Goal: Task Accomplishment & Management: Complete application form

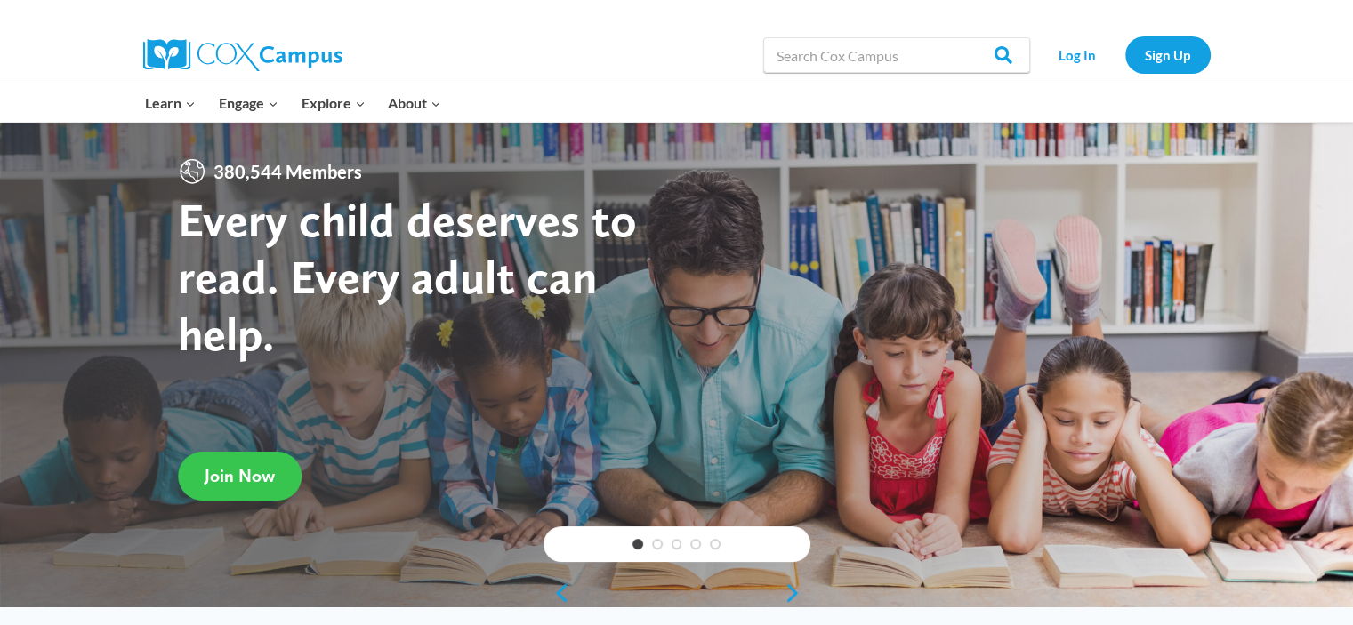
click at [246, 465] on span "Join Now" at bounding box center [240, 475] width 70 height 21
click at [1189, 57] on link "Sign Up" at bounding box center [1167, 54] width 85 height 36
